Goal: Check status

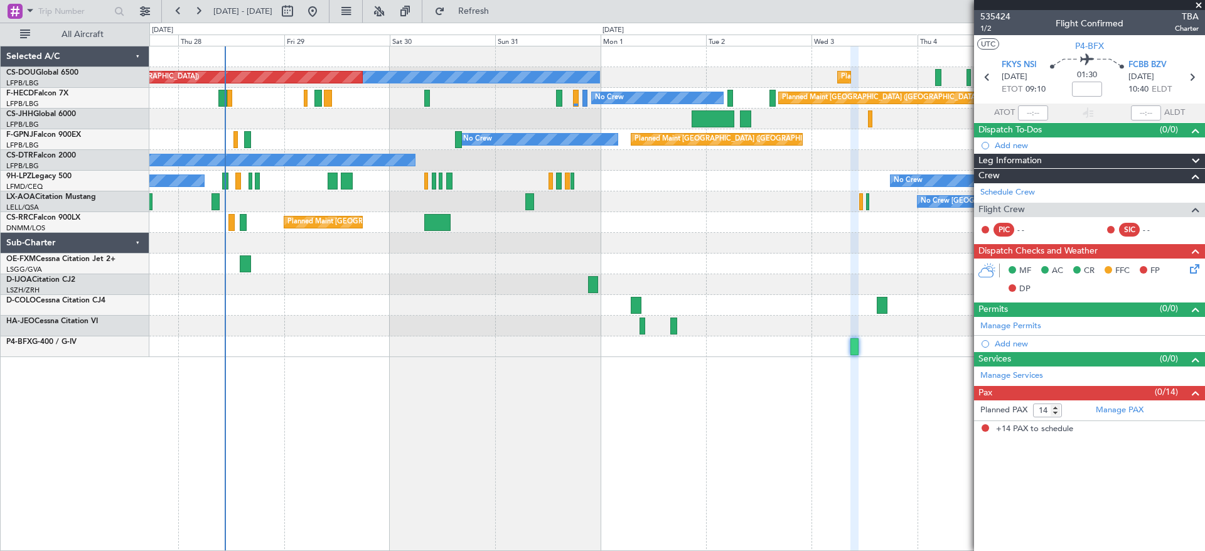
click at [362, 288] on div at bounding box center [676, 284] width 1055 height 21
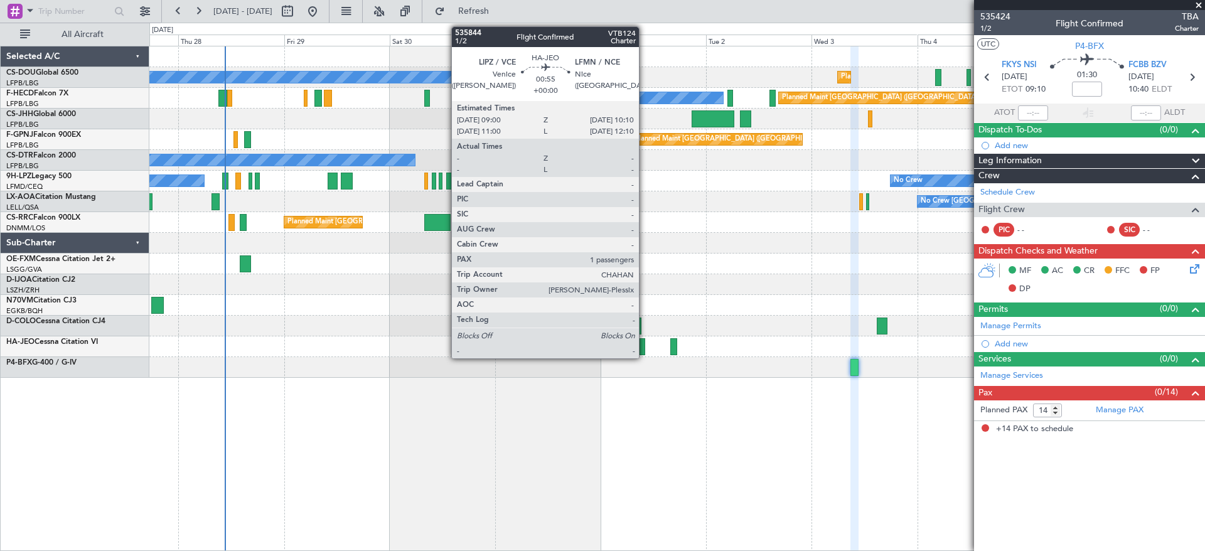
click at [644, 345] on div at bounding box center [642, 346] width 6 height 17
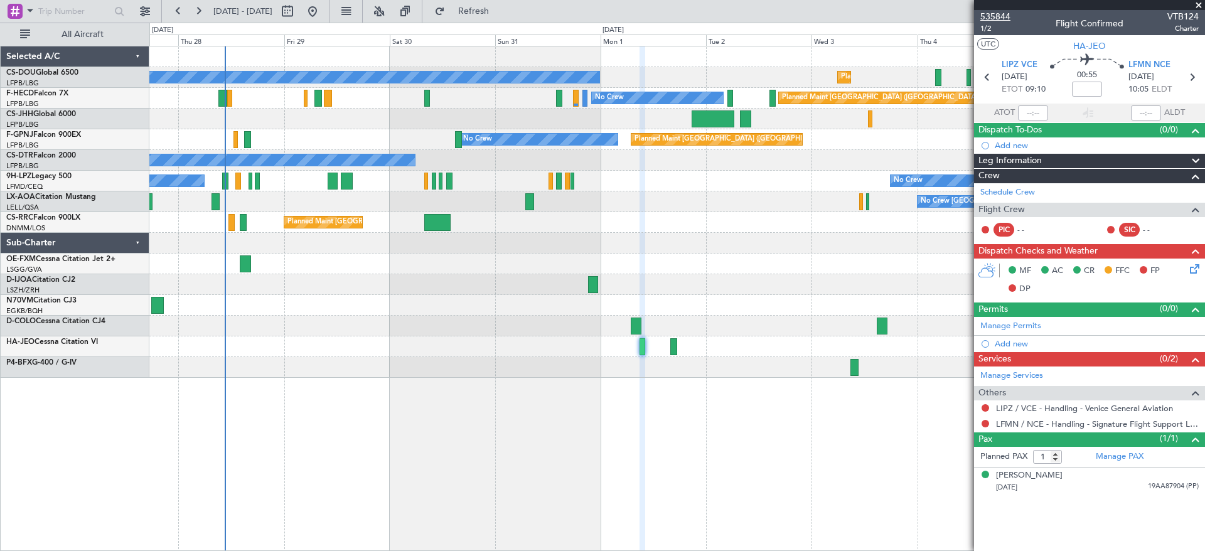
click at [995, 14] on span "535844" at bounding box center [995, 16] width 30 height 13
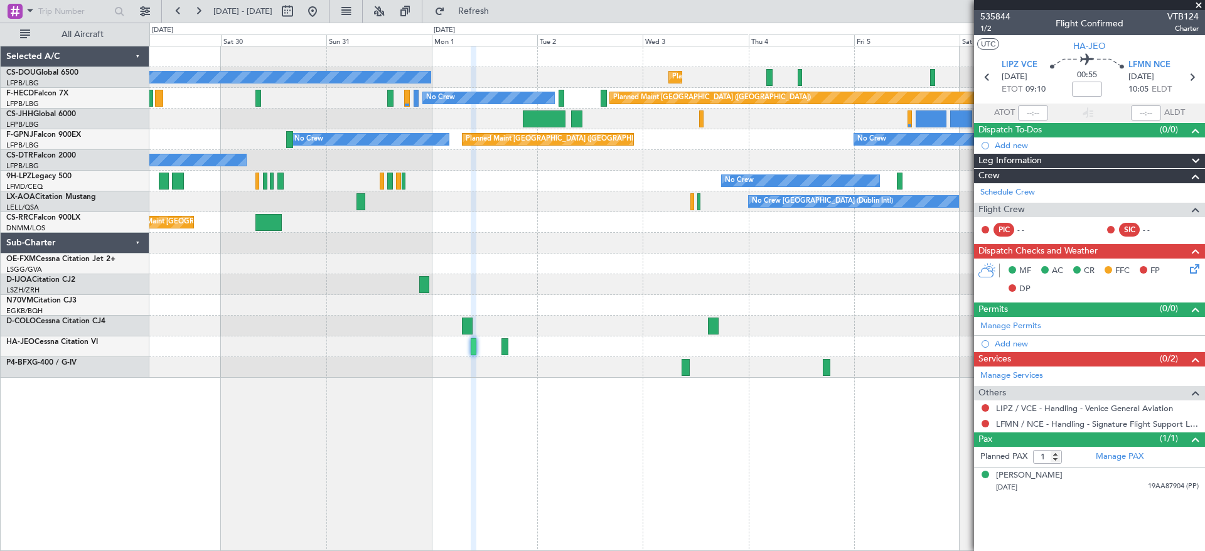
click at [497, 382] on div "Planned Maint [GEOGRAPHIC_DATA] ([GEOGRAPHIC_DATA]) No Crew Planned Maint [GEOG…" at bounding box center [676, 298] width 1055 height 505
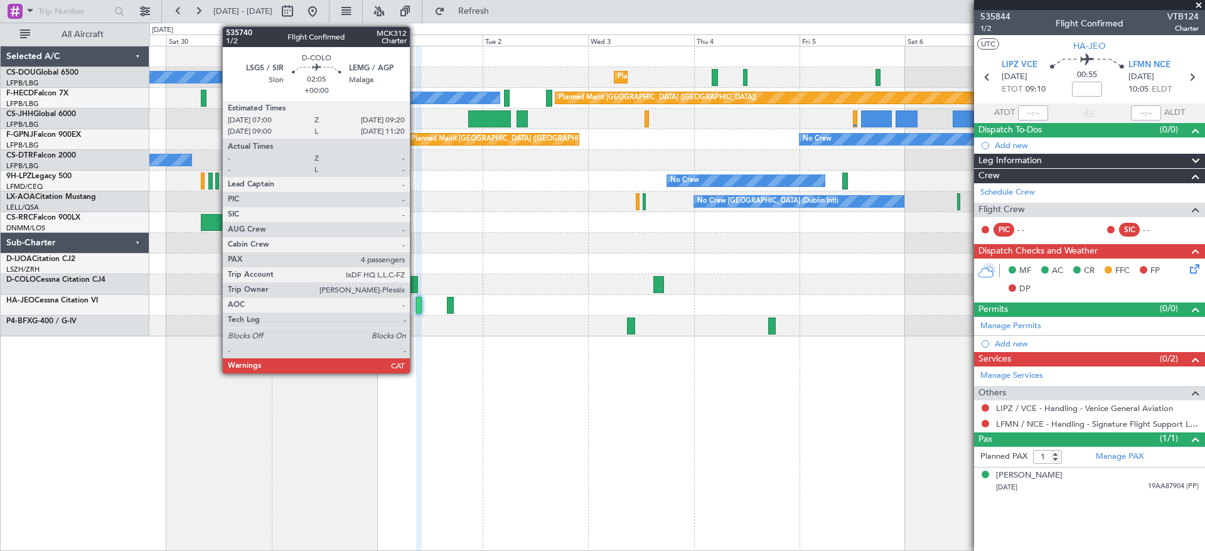
click at [415, 284] on div at bounding box center [412, 284] width 11 height 17
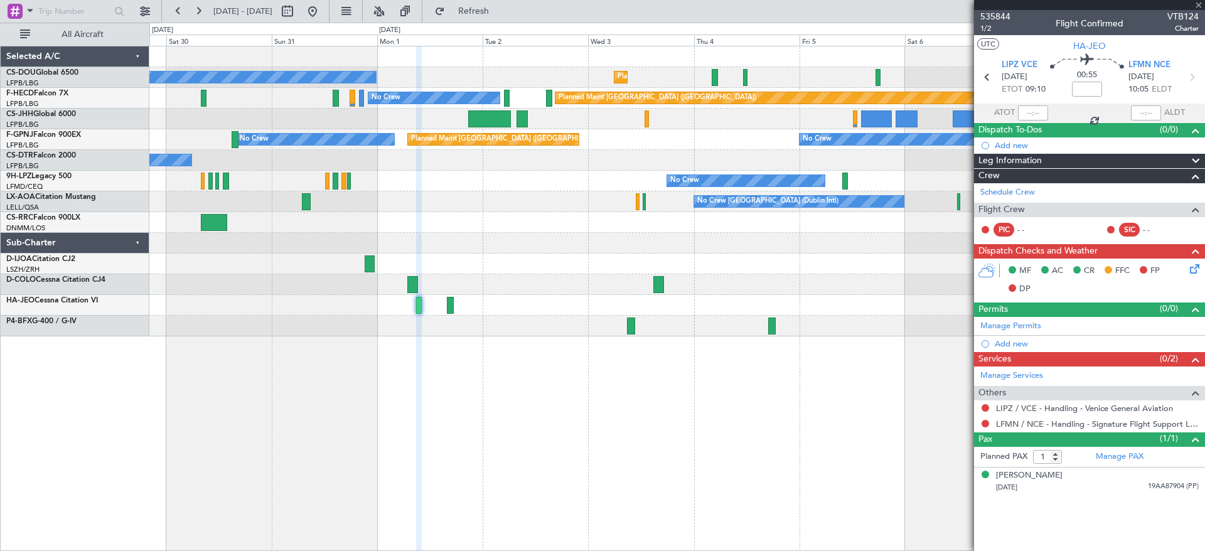
type input "4"
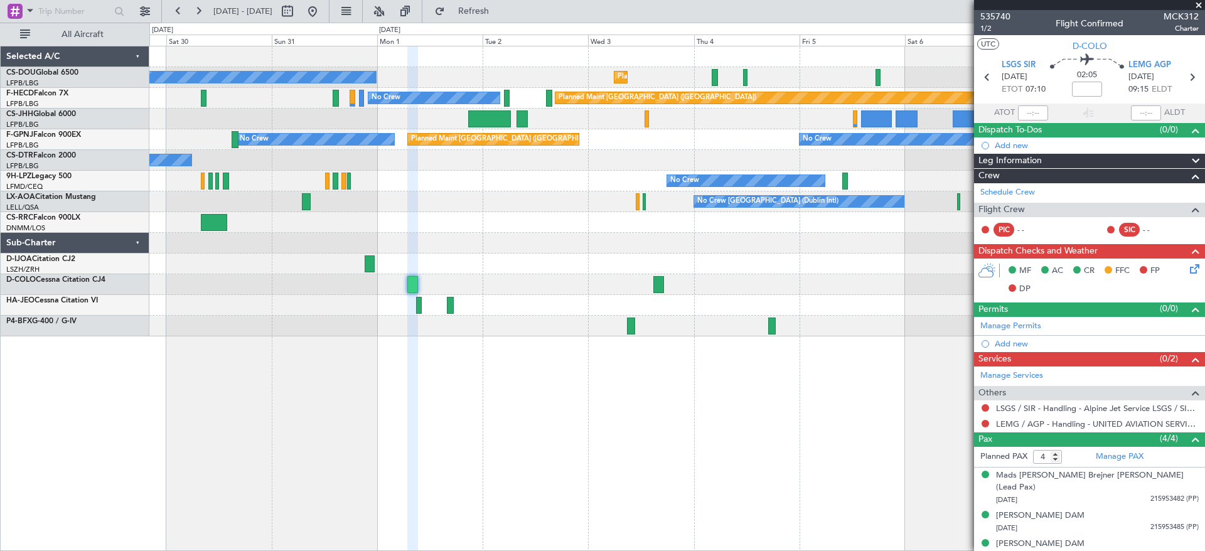
click at [396, 297] on div "No Crew Planned Maint [GEOGRAPHIC_DATA] ([GEOGRAPHIC_DATA]) Planned Maint [GEOG…" at bounding box center [676, 191] width 1055 height 290
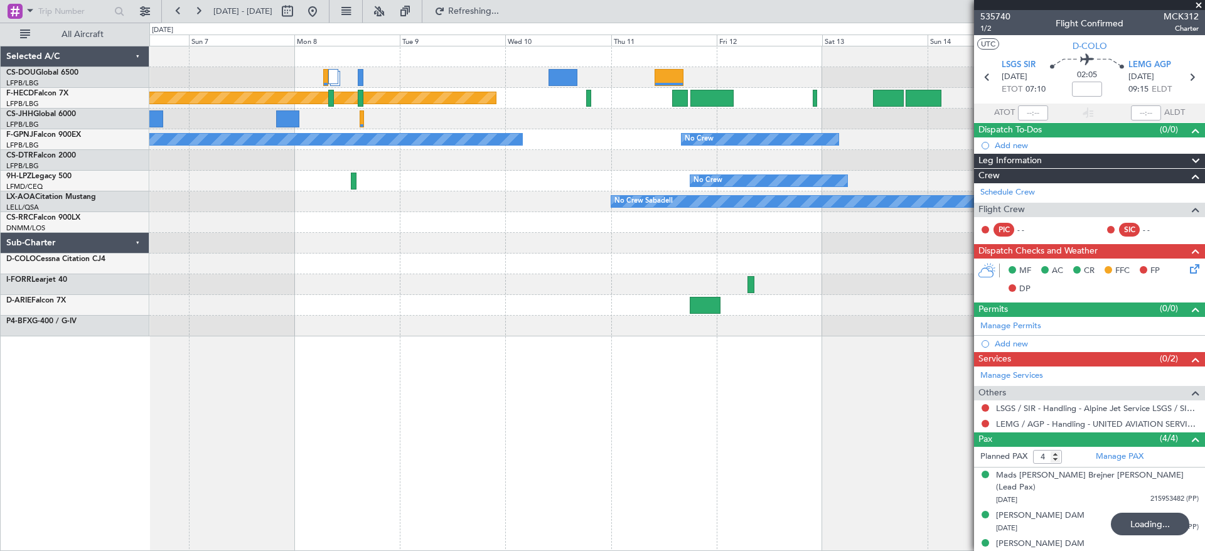
click at [219, 341] on div "Planned Maint [GEOGRAPHIC_DATA] ([GEOGRAPHIC_DATA]) No Crew No Crew No Crew No …" at bounding box center [676, 298] width 1055 height 505
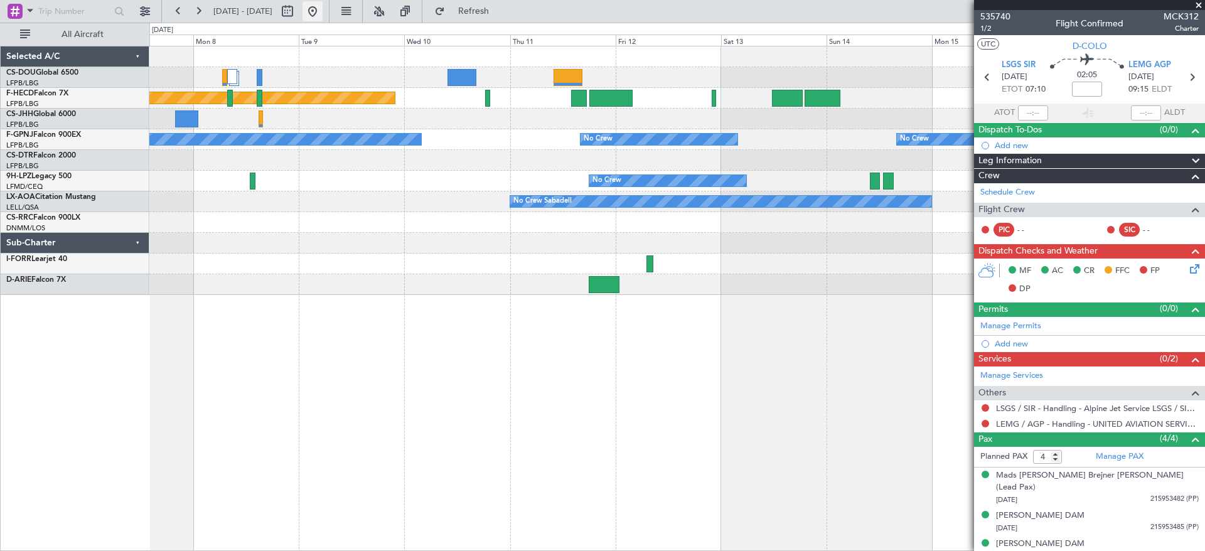
click at [323, 13] on button at bounding box center [312, 11] width 20 height 20
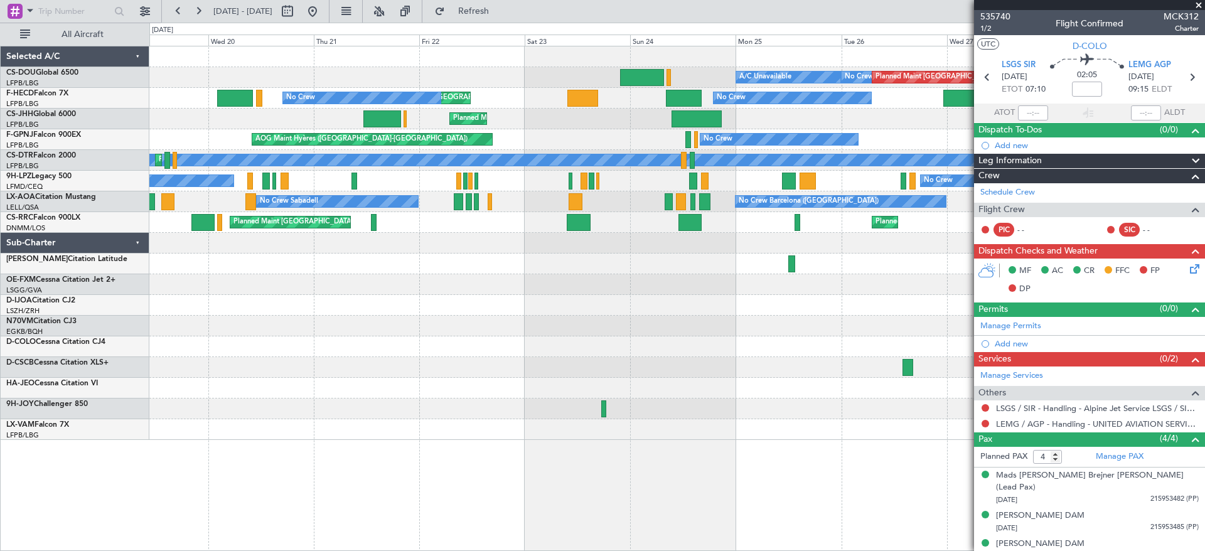
click at [1204, 310] on html "[DATE] - [DATE] Refresh Quick Links All Aircraft A/C Unavailable No Crew Planne…" at bounding box center [602, 275] width 1205 height 551
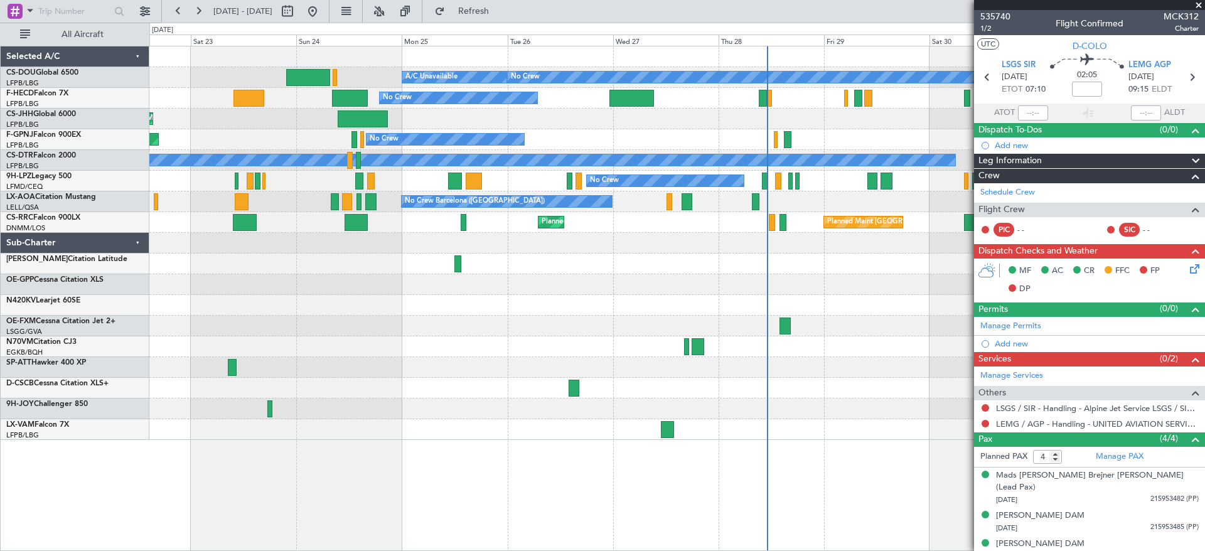
click at [515, 323] on div "Planned Maint [GEOGRAPHIC_DATA] ([GEOGRAPHIC_DATA]) A/C Unavailable No Crew Pla…" at bounding box center [676, 242] width 1055 height 393
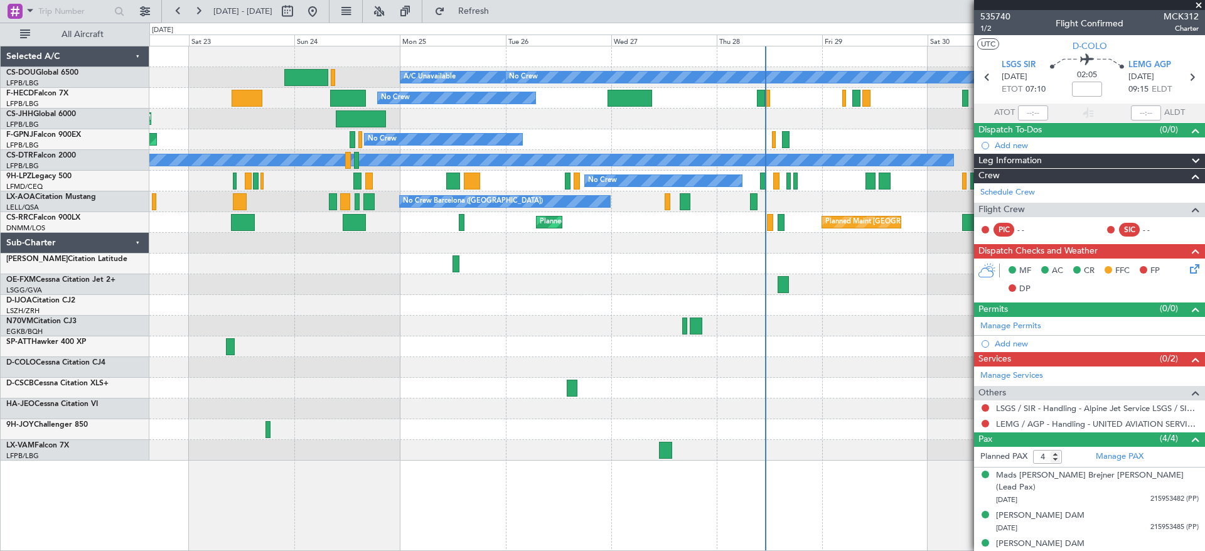
click at [774, 190] on div "No Crew No Crew No Crew" at bounding box center [676, 181] width 1055 height 21
